Goal: Task Accomplishment & Management: Use online tool/utility

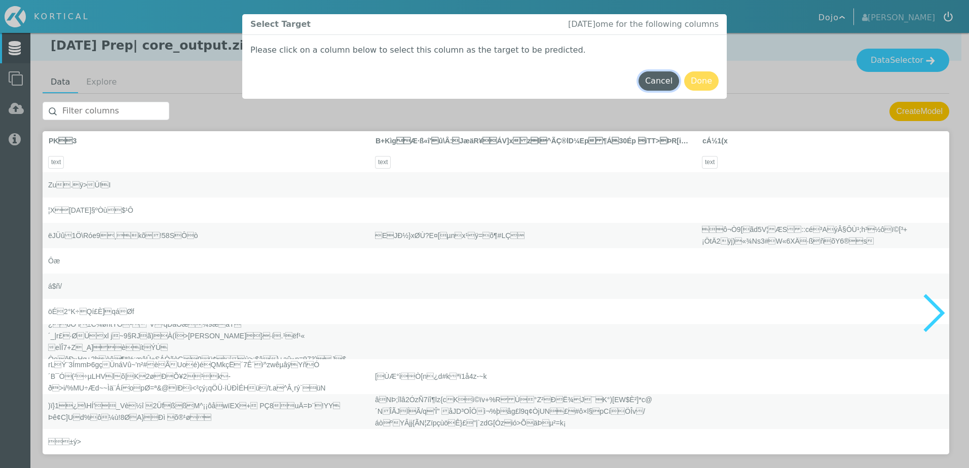
click at [666, 85] on button "Cancel" at bounding box center [659, 80] width 41 height 19
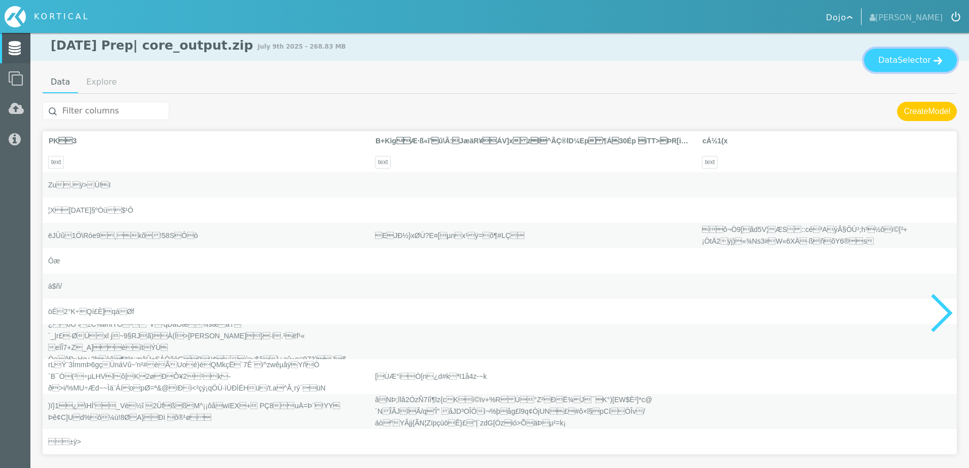
click at [917, 65] on span "Selector" at bounding box center [914, 60] width 33 height 12
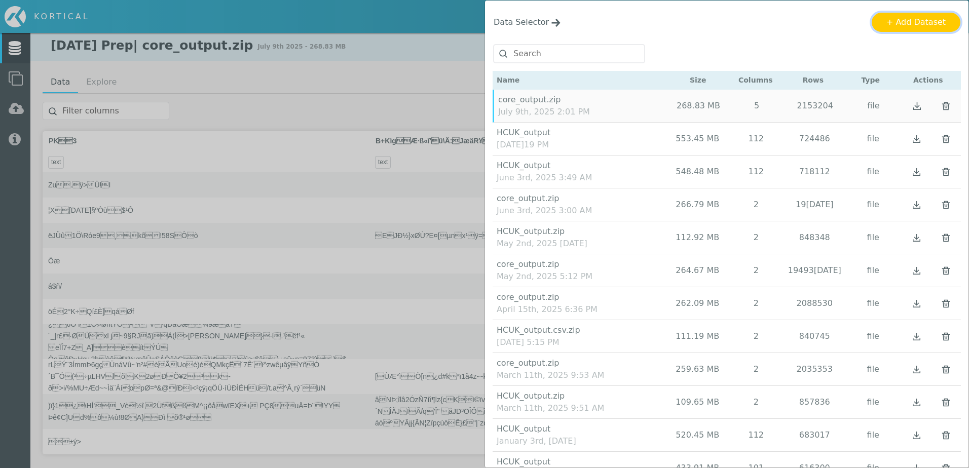
click at [917, 21] on button "+ Add Dataset" at bounding box center [916, 22] width 89 height 19
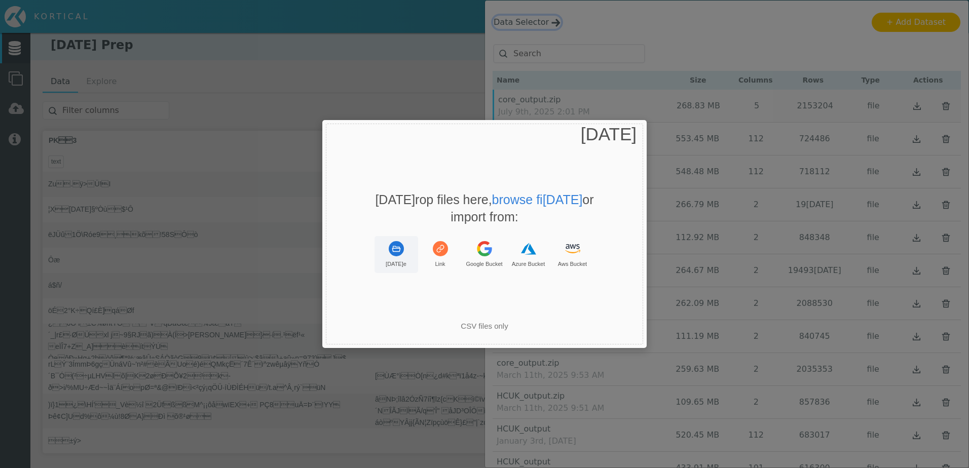
click at [396, 250] on rect "Uppy Dashboard Window (Press escape to close)" at bounding box center [396, 248] width 15 height 15
drag, startPoint x: 470, startPoint y: 308, endPoint x: 558, endPoint y: 307, distance: 87.2
click at [558, 307] on div "You can only upload: .csv, text/csv" at bounding box center [484, 305] width 324 height 19
click at [395, 254] on rect "Uppy Dashboard Window (Press escape to close)" at bounding box center [396, 248] width 15 height 15
drag, startPoint x: 485, startPoint y: 303, endPoint x: 535, endPoint y: 305, distance: 50.2
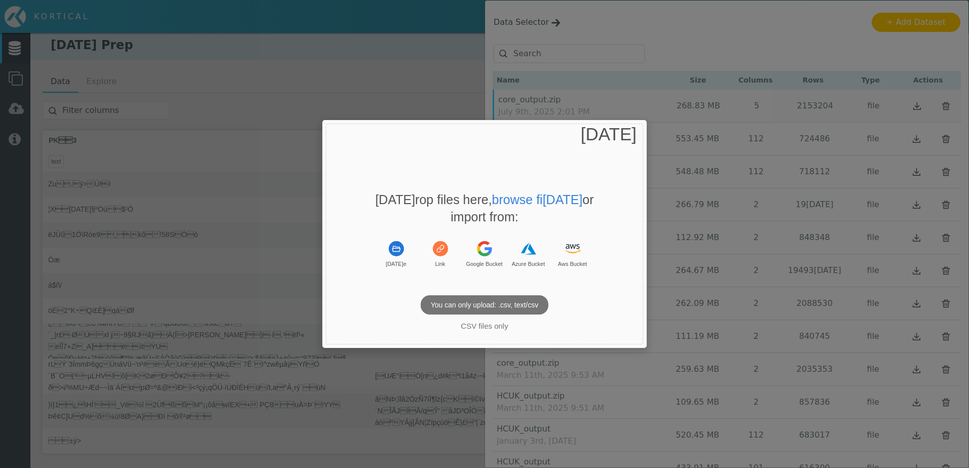
click at [535, 305] on p "You can only upload: .csv, text/csv" at bounding box center [485, 305] width 128 height 19
click at [395, 255] on rect "Uppy Dashboard Window (Press escape to close)" at bounding box center [396, 248] width 15 height 15
click at [634, 135] on span "[DATE]" at bounding box center [609, 134] width 56 height 20
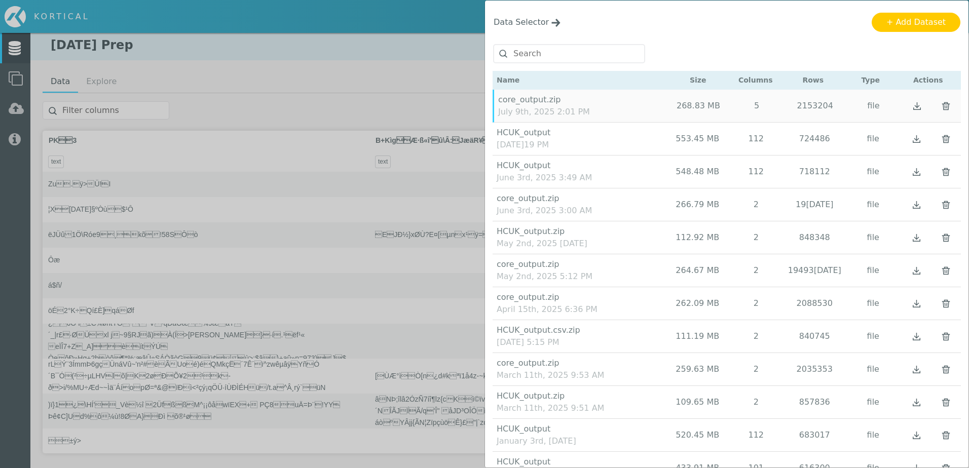
click at [420, 75] on div "Data Selector Name Size Columns Rows Type Actions" at bounding box center [484, 234] width 969 height 468
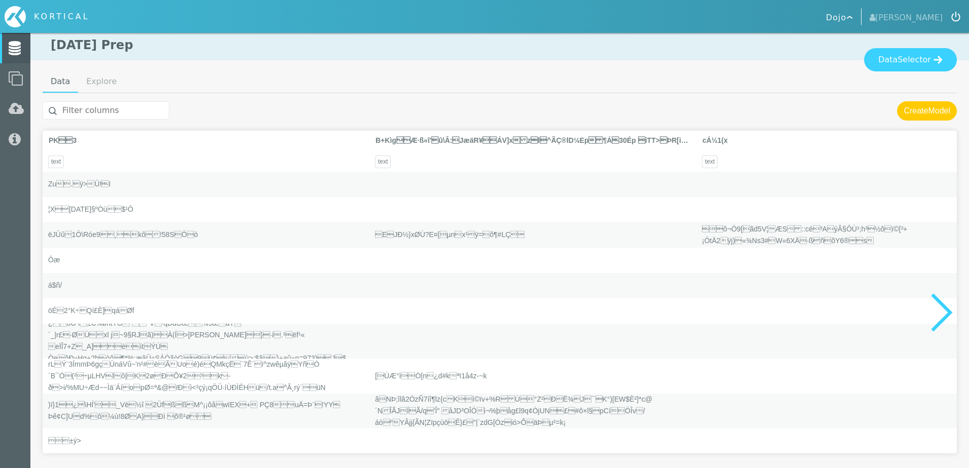
click at [800, 73] on ul "Data Explore" at bounding box center [500, 82] width 914 height 22
click at [838, 55] on div "Data Selector" at bounding box center [499, 59] width 939 height 23
click at [912, 59] on span "Selector" at bounding box center [914, 60] width 33 height 12
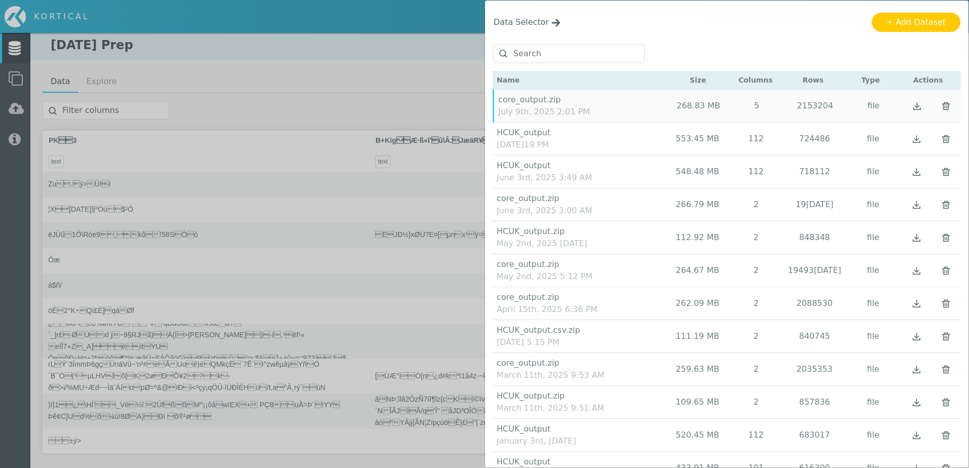
click at [941, 5] on div "Data Selector" at bounding box center [727, 23] width 484 height 44
click at [928, 18] on button "+ Add Dataset" at bounding box center [916, 22] width 89 height 19
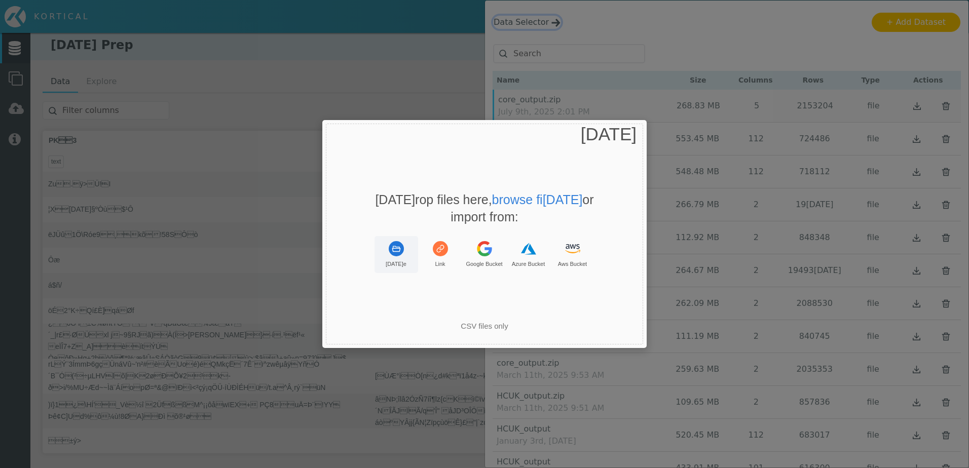
click at [395, 251] on icon "Uppy Dashboard Window (Press escape to close)" at bounding box center [396, 249] width 9 height 6
